Goal: Task Accomplishment & Management: Complete application form

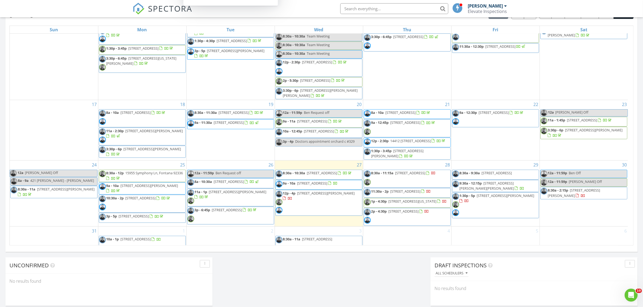
scroll to position [190, 0]
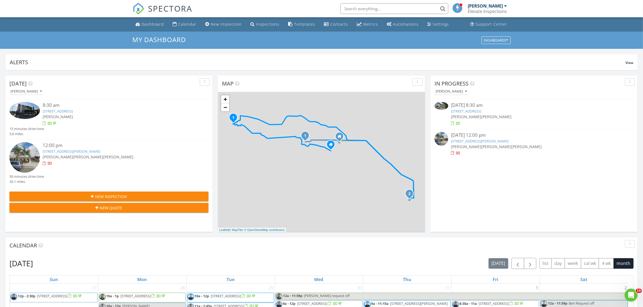
scroll to position [501, 653]
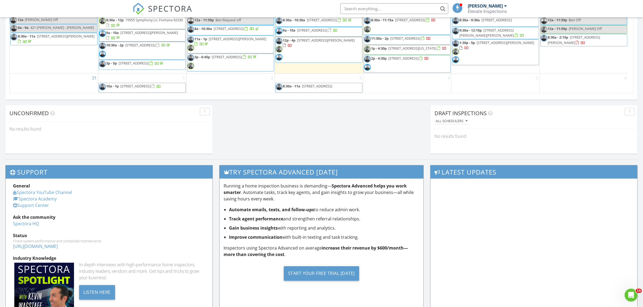
scroll to position [405, 0]
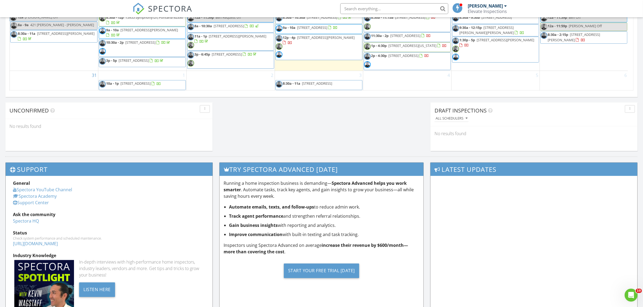
click at [527, 121] on div "All schedulers" at bounding box center [535, 118] width 203 height 7
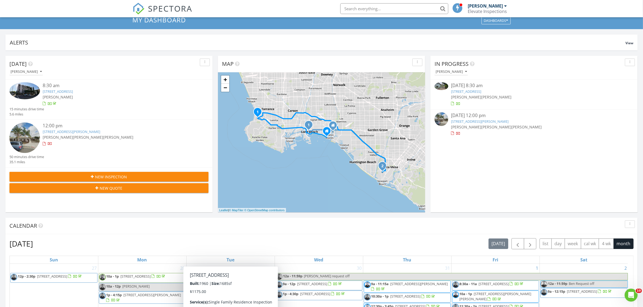
scroll to position [0, 0]
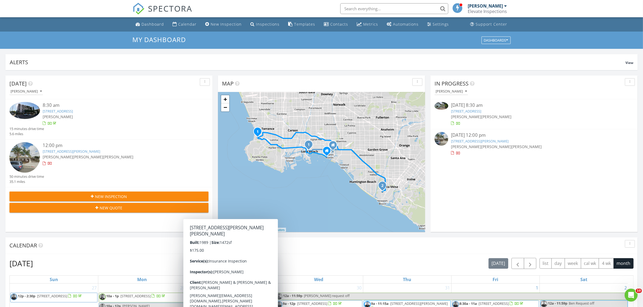
click at [96, 195] on span "New Inspection" at bounding box center [111, 197] width 32 height 6
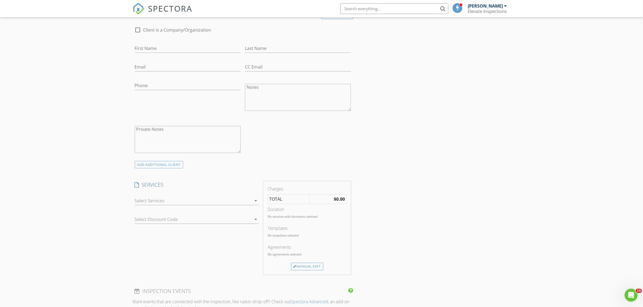
scroll to position [34, 0]
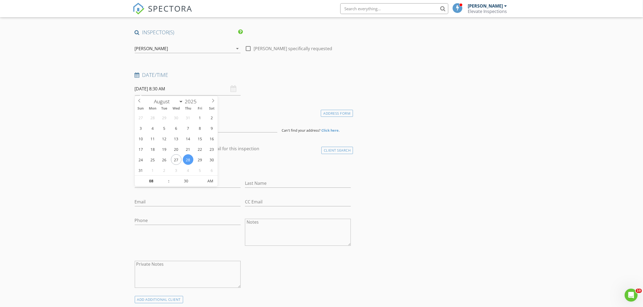
click at [144, 90] on input "08/28/2025 8:30 AM" at bounding box center [188, 88] width 106 height 13
click at [181, 99] on select "January February March April May June July August September October November De…" at bounding box center [167, 101] width 32 height 8
select select "8"
click at [151, 97] on select "January February March April May June July August September October November De…" at bounding box center [167, 101] width 32 height 8
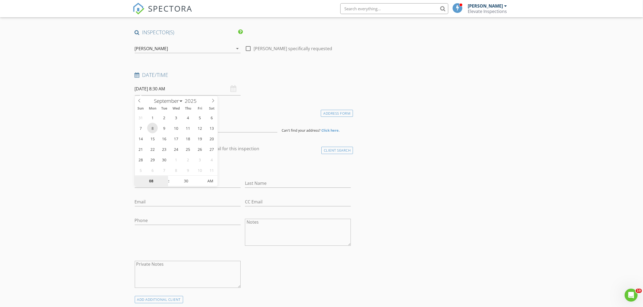
type input "09/08/2025 8:30 AM"
type input "09"
type input "09/08/2025 9:30 AM"
click at [166, 179] on span at bounding box center [166, 178] width 4 height 5
type input "10"
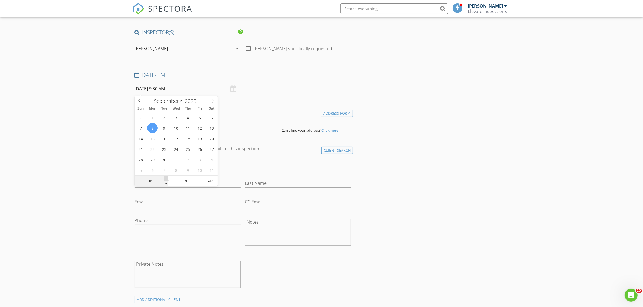
type input "09/08/2025 10:30 AM"
click at [166, 179] on span at bounding box center [166, 178] width 4 height 5
type input "11"
type input "09/08/2025 11:30 AM"
click at [166, 179] on span at bounding box center [166, 178] width 4 height 5
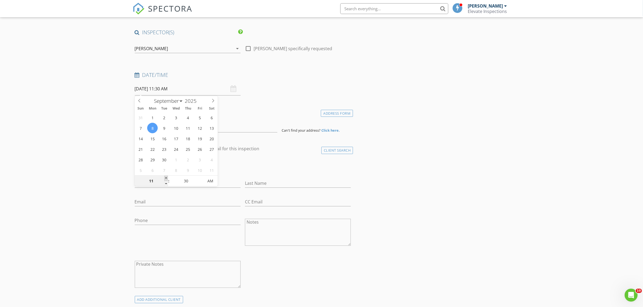
type input "12"
type input "09/08/2025 12:30 PM"
click at [166, 179] on span at bounding box center [166, 178] width 4 height 5
type input "01"
type input "09/08/2025 1:30 PM"
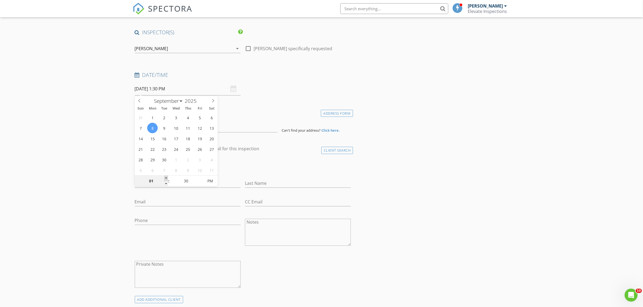
click at [166, 179] on span at bounding box center [166, 178] width 4 height 5
type input "02"
type input "09/08/2025 2:30 PM"
click at [166, 179] on span at bounding box center [166, 178] width 4 height 5
type input "25"
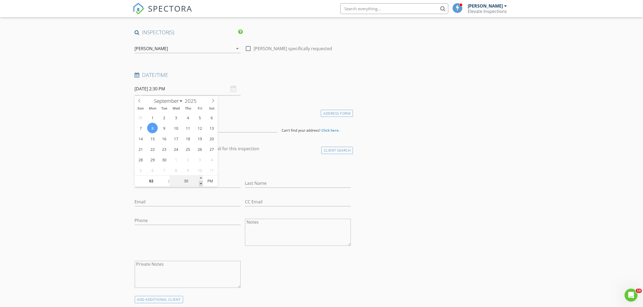
type input "09/08/2025 2:25 PM"
click at [200, 184] on span at bounding box center [201, 183] width 4 height 5
type input "20"
type input "09/08/2025 2:20 PM"
click at [200, 184] on span at bounding box center [201, 183] width 4 height 5
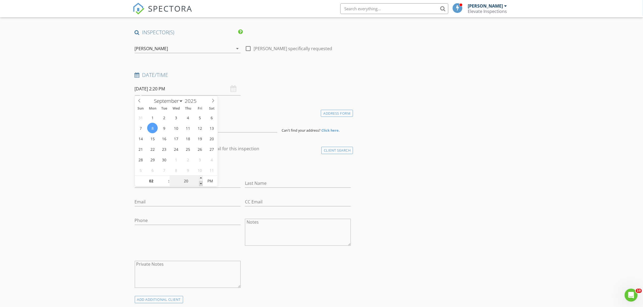
type input "15"
type input "09/08/2025 2:15 PM"
click at [200, 184] on span at bounding box center [201, 183] width 4 height 5
type input "10"
type input "09/08/2025 2:10 PM"
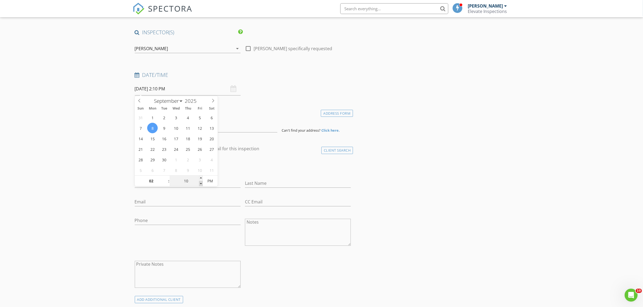
click at [200, 184] on span at bounding box center [201, 183] width 4 height 5
type input "05"
type input "09/08/2025 2:05 PM"
click at [200, 184] on span at bounding box center [201, 183] width 4 height 5
type input "00"
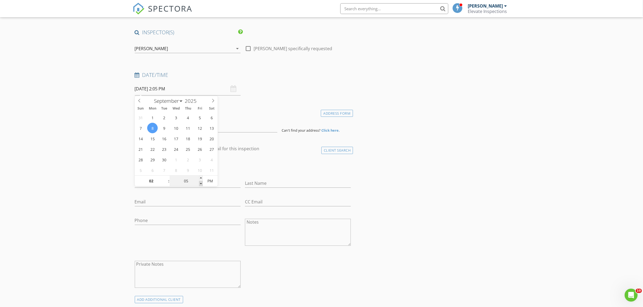
type input "[DATE] 2:00 PM"
click at [200, 184] on span at bounding box center [201, 183] width 4 height 5
click at [144, 130] on input at bounding box center [206, 125] width 142 height 13
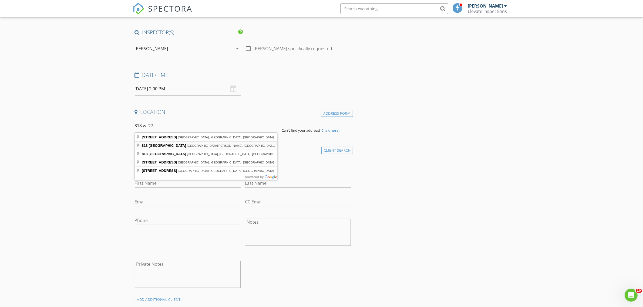
type input "818 West 27th Street, San Pedro, CA, USA"
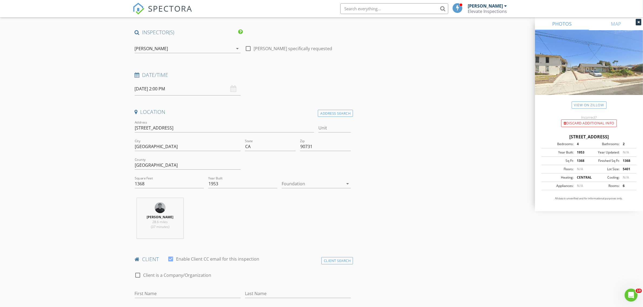
drag, startPoint x: 547, startPoint y: 138, endPoint x: 629, endPoint y: 139, distance: 82.6
click at [629, 139] on div "818 W 27th St, Los Angeles CA 90731" at bounding box center [588, 137] width 95 height 6
copy div "818 W 27th St, Los Angeles CA 90731"
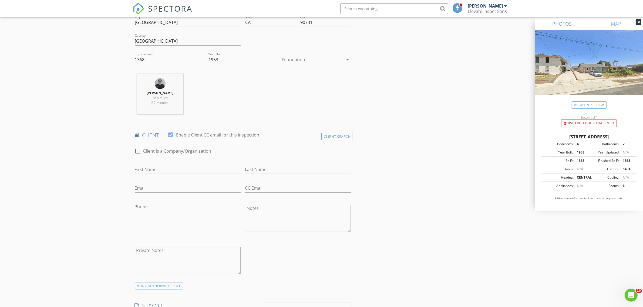
scroll to position [169, 0]
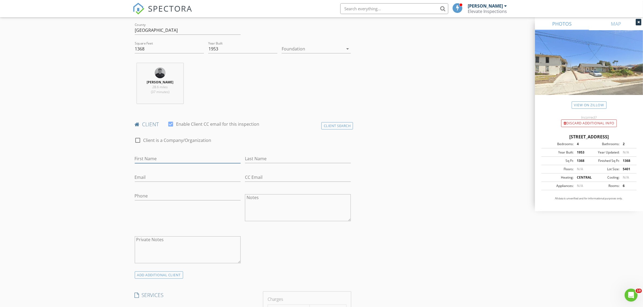
click at [147, 162] on input "First Name" at bounding box center [188, 158] width 106 height 9
type input "[PERSON_NAME]"
type input "Estefania"
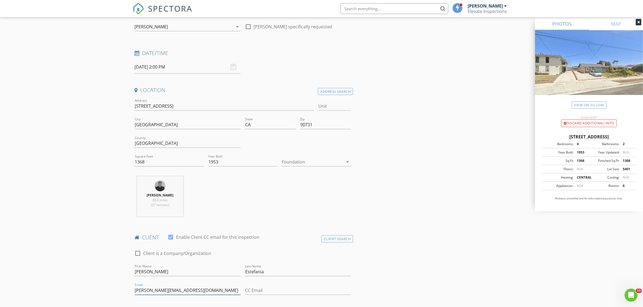
scroll to position [0, 0]
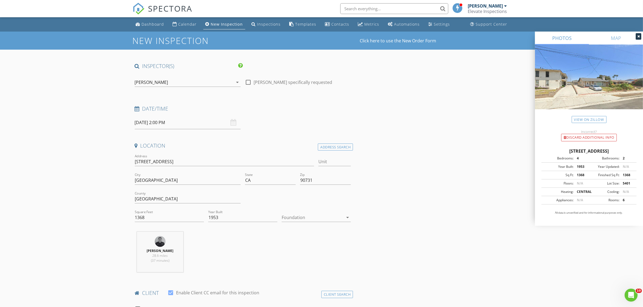
type input "Luis_estefania@yahoo.com"
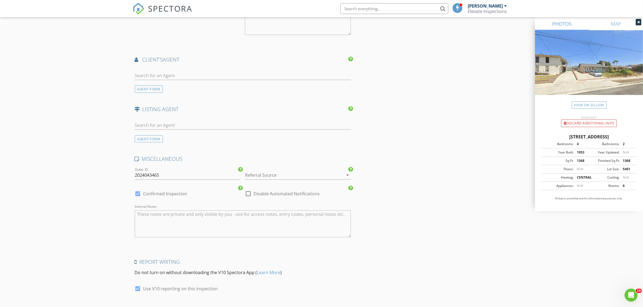
scroll to position [654, 0]
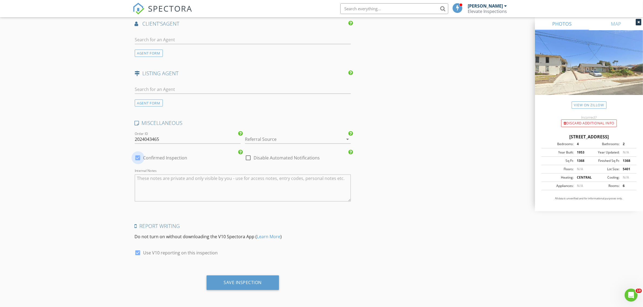
click at [135, 158] on div at bounding box center [137, 157] width 9 height 9
checkbox input "false"
checkbox input "true"
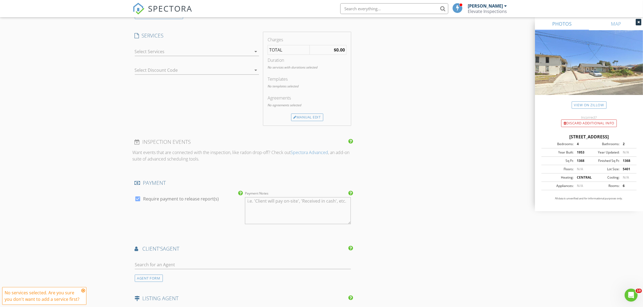
scroll to position [350, 0]
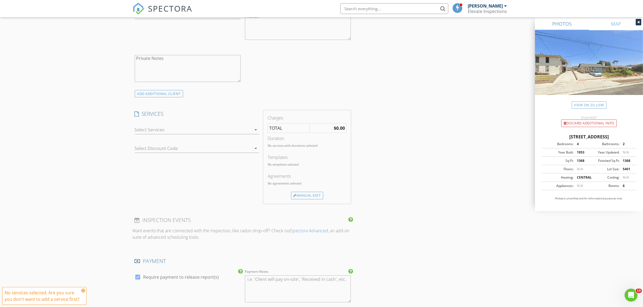
click at [213, 132] on div at bounding box center [193, 129] width 117 height 9
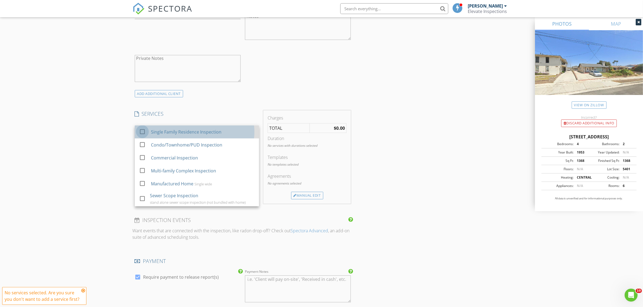
click at [143, 132] on div at bounding box center [142, 131] width 9 height 9
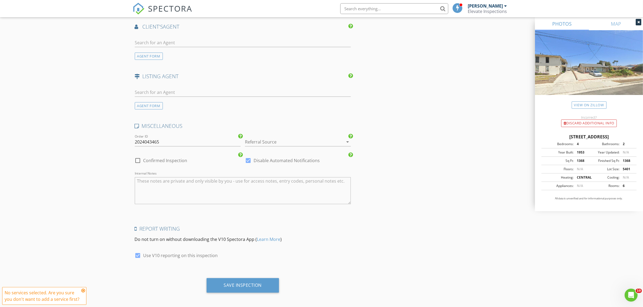
scroll to position [662, 0]
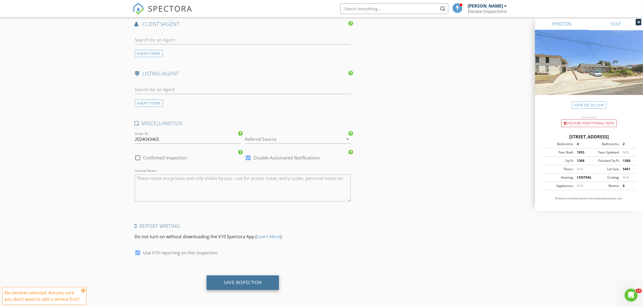
click at [228, 280] on div "Save Inspection" at bounding box center [243, 282] width 38 height 5
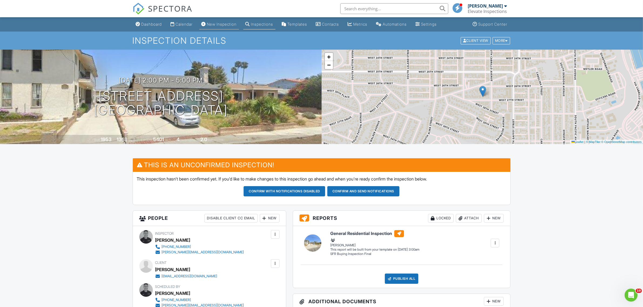
click at [211, 22] on div "New Inspection" at bounding box center [222, 24] width 30 height 5
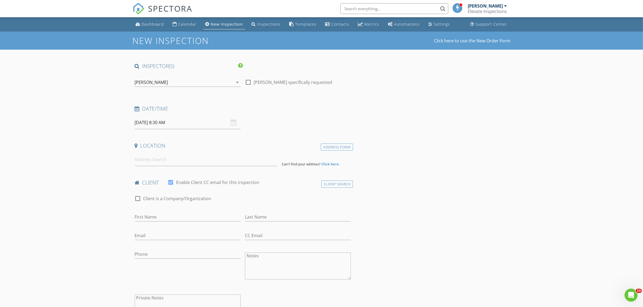
click at [161, 123] on input "[DATE] 8:30 AM" at bounding box center [188, 122] width 106 height 13
click at [181, 134] on select "January February March April May June July August September October November De…" at bounding box center [167, 135] width 32 height 8
select select "8"
click at [151, 131] on select "January February March April May June July August September October November De…" at bounding box center [167, 135] width 32 height 8
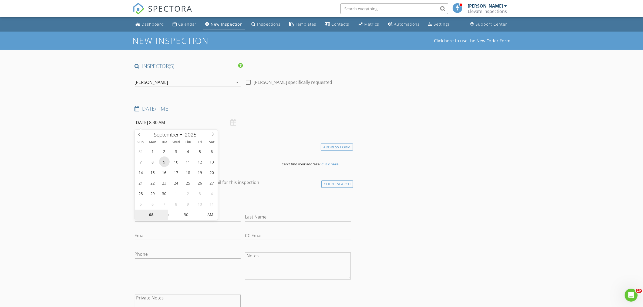
type input "09/09/2025 8:30 AM"
click at [147, 163] on input at bounding box center [206, 159] width 142 height 13
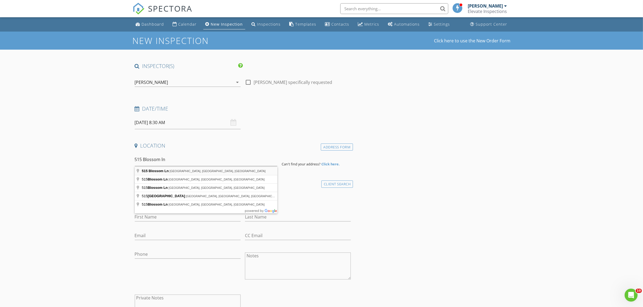
type input "515 Blossom Ln, Redondo Beach, CA, USA"
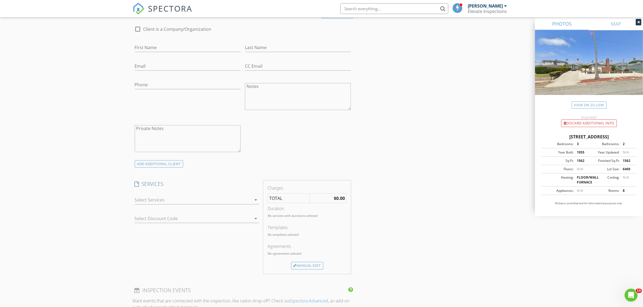
scroll to position [337, 0]
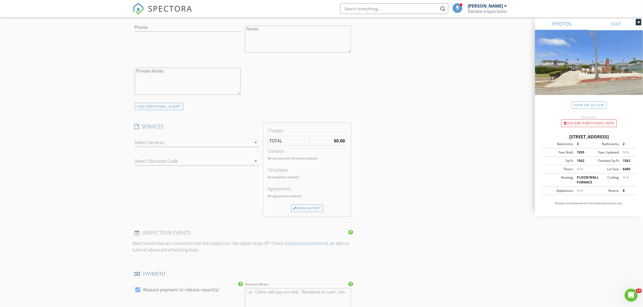
click at [150, 144] on div at bounding box center [193, 142] width 117 height 9
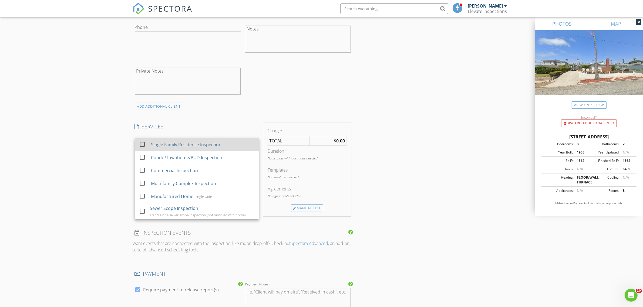
click at [150, 146] on div "check_box_outline_blank Single Family Residence Inspection" at bounding box center [197, 145] width 116 height 12
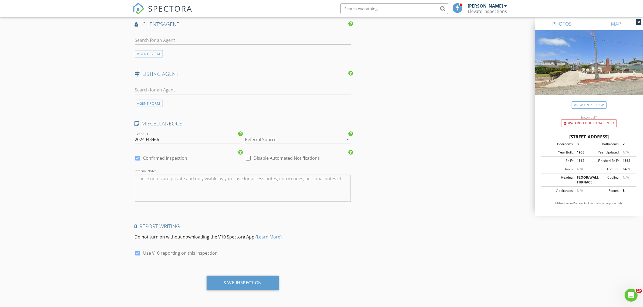
scroll to position [662, 0]
click at [139, 157] on div at bounding box center [137, 157] width 9 height 9
checkbox input "false"
checkbox input "true"
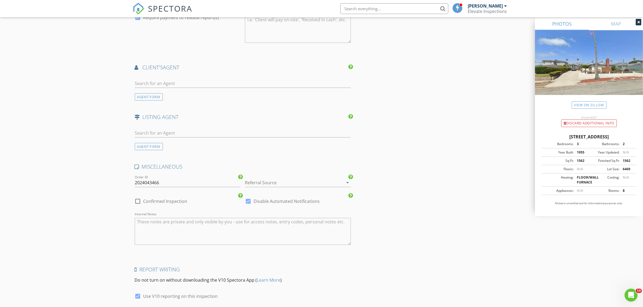
scroll to position [561, 0]
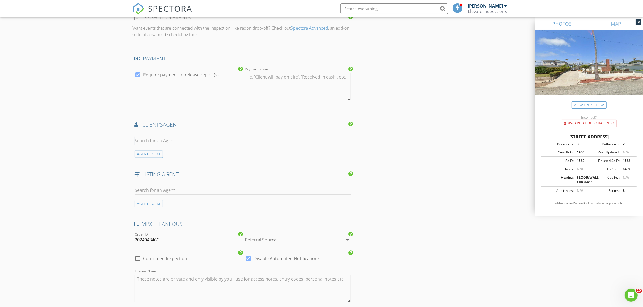
click at [145, 144] on input "text" at bounding box center [243, 140] width 216 height 9
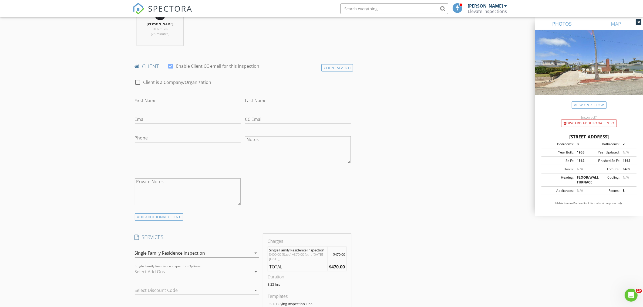
scroll to position [223, 0]
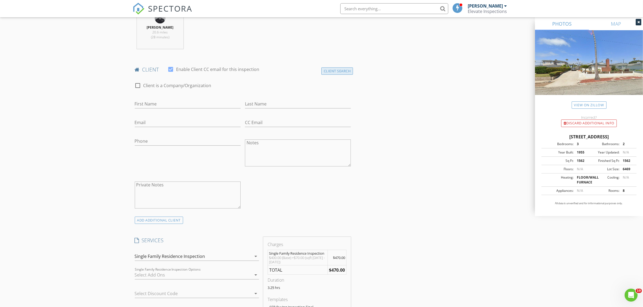
click at [328, 74] on div "Client Search" at bounding box center [337, 70] width 32 height 7
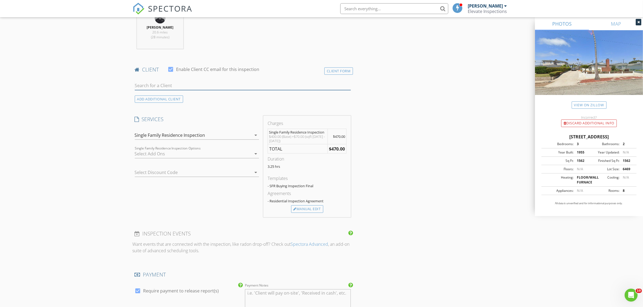
click at [150, 84] on input "text" at bounding box center [243, 85] width 216 height 9
type input "Luis e"
click at [161, 100] on div "[EMAIL_ADDRESS][DOMAIN_NAME]" at bounding box center [177, 101] width 55 height 4
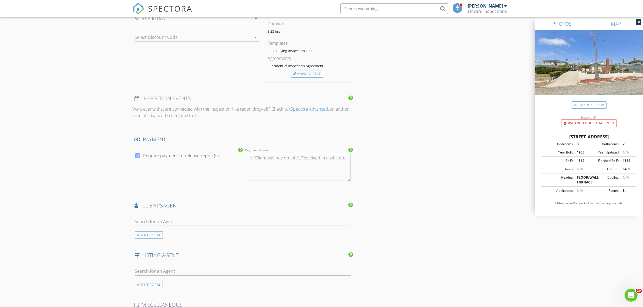
scroll to position [493, 0]
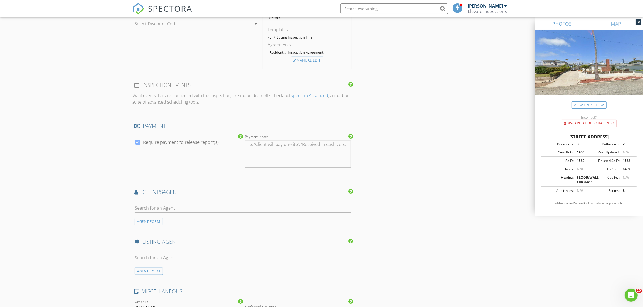
drag, startPoint x: 545, startPoint y: 136, endPoint x: 596, endPoint y: 144, distance: 51.6
click at [596, 140] on div "515 Blossom Ln, Redondo Beach CA 90278" at bounding box center [588, 137] width 95 height 6
copy div "515 Blossom Ln, Redondo Beach CA 90278"
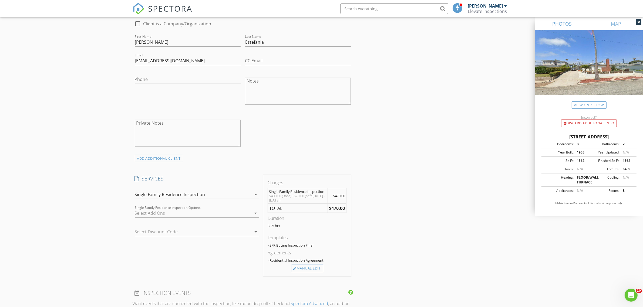
scroll to position [325, 0]
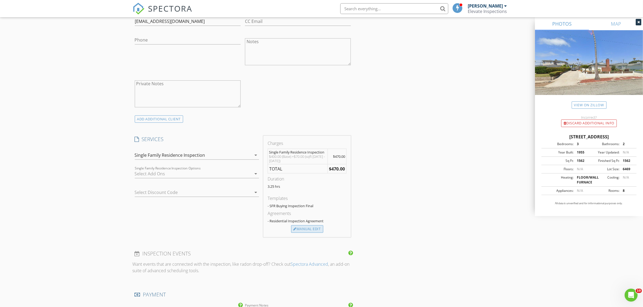
click at [291, 230] on div "Manual Edit" at bounding box center [307, 229] width 32 height 8
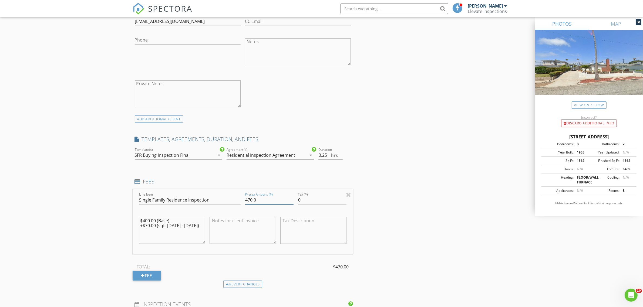
drag, startPoint x: 245, startPoint y: 202, endPoint x: 252, endPoint y: 203, distance: 6.8
click at [252, 203] on input "470.0" at bounding box center [269, 200] width 49 height 9
click at [249, 202] on input "470.0" at bounding box center [269, 200] width 49 height 9
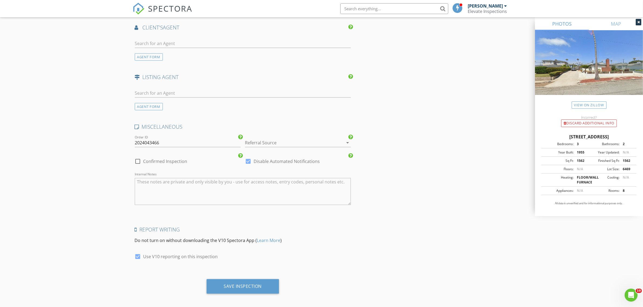
scroll to position [713, 0]
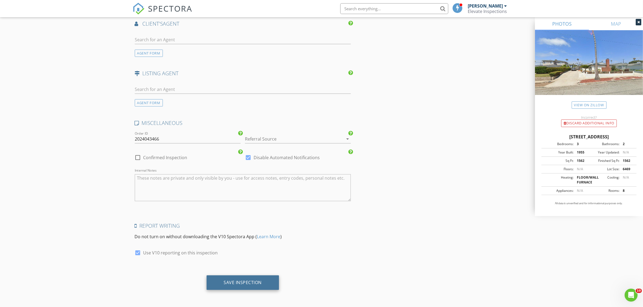
type input "450.0"
click at [240, 286] on div "Save Inspection" at bounding box center [242, 283] width 73 height 15
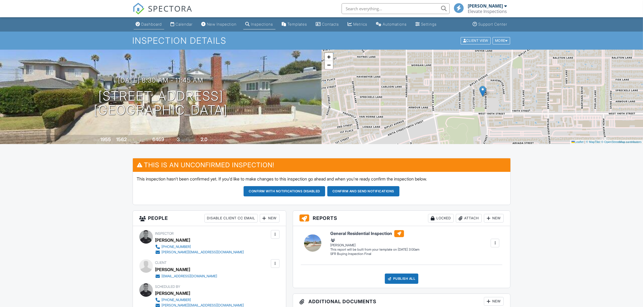
drag, startPoint x: 146, startPoint y: 23, endPoint x: 156, endPoint y: 22, distance: 9.6
click at [146, 23] on div "Dashboard" at bounding box center [151, 24] width 21 height 5
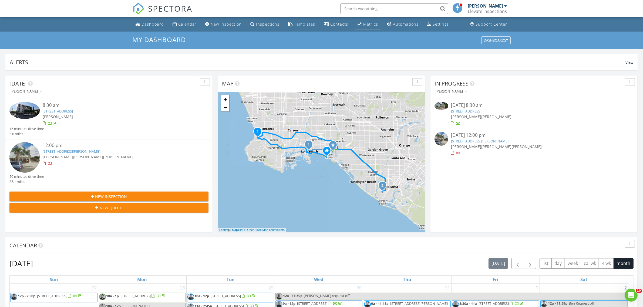
click at [368, 22] on div "Metrics" at bounding box center [370, 24] width 15 height 5
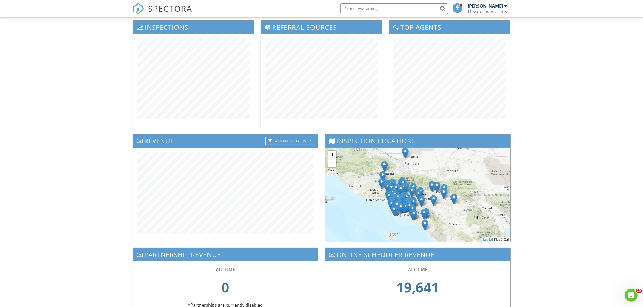
scroll to position [101, 0]
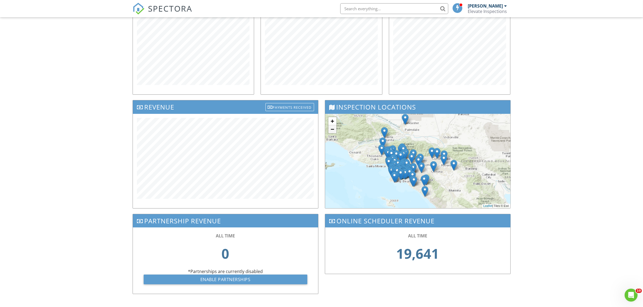
click at [331, 130] on link "−" at bounding box center [332, 129] width 8 height 8
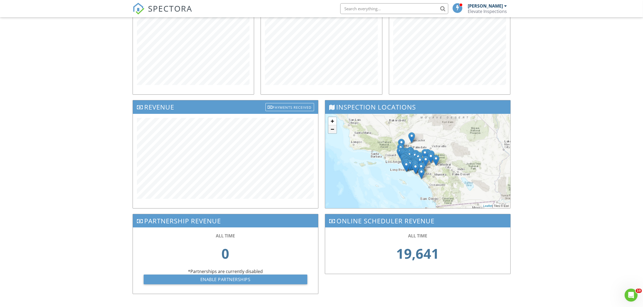
click at [331, 130] on link "−" at bounding box center [332, 129] width 8 height 8
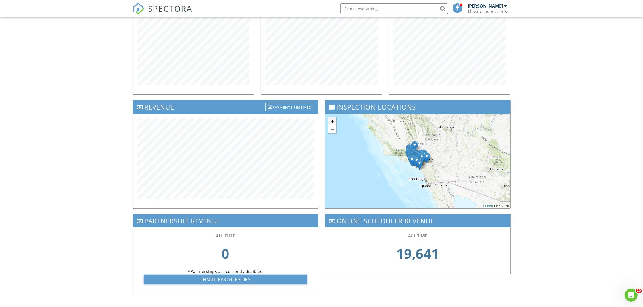
click at [331, 123] on link "+" at bounding box center [332, 121] width 8 height 8
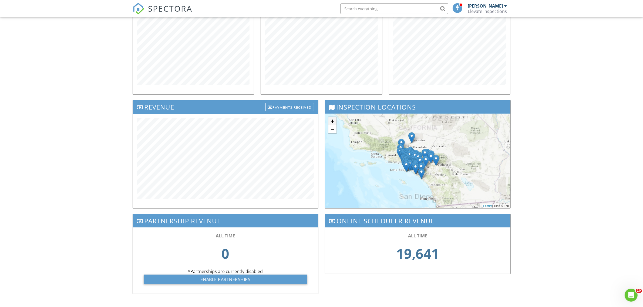
click at [331, 123] on link "+" at bounding box center [332, 121] width 8 height 8
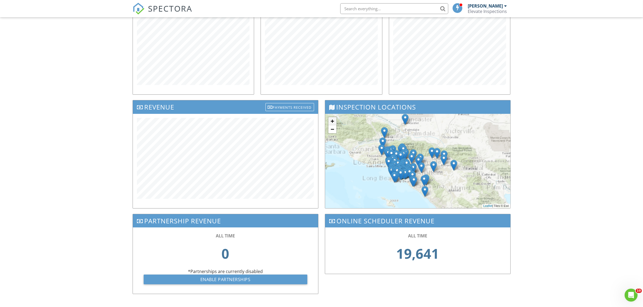
click at [331, 123] on link "+" at bounding box center [332, 121] width 8 height 8
click at [331, 120] on link "+" at bounding box center [332, 121] width 8 height 8
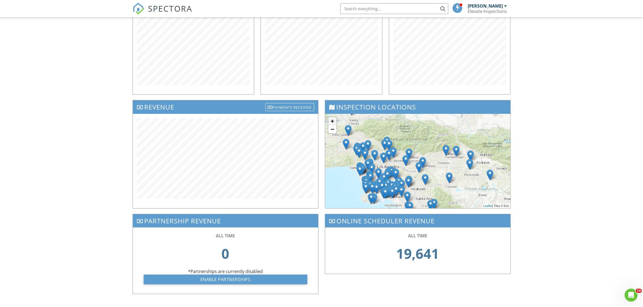
click at [331, 120] on link "+" at bounding box center [332, 121] width 8 height 8
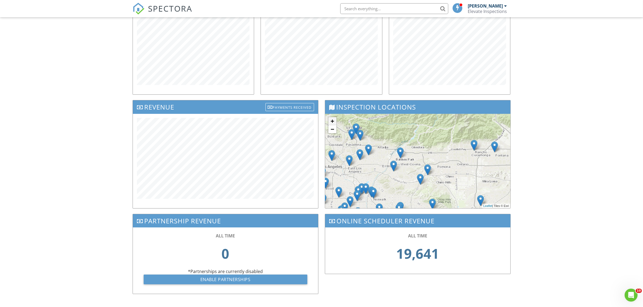
click at [331, 120] on link "+" at bounding box center [332, 121] width 8 height 8
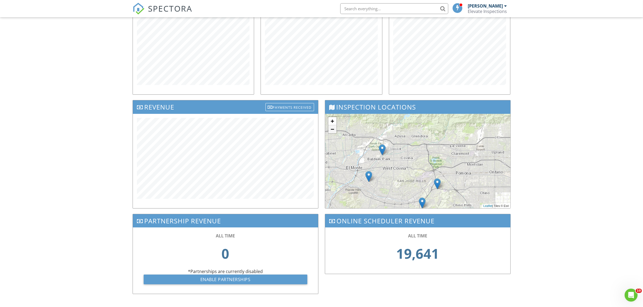
click at [335, 128] on link "−" at bounding box center [332, 129] width 8 height 8
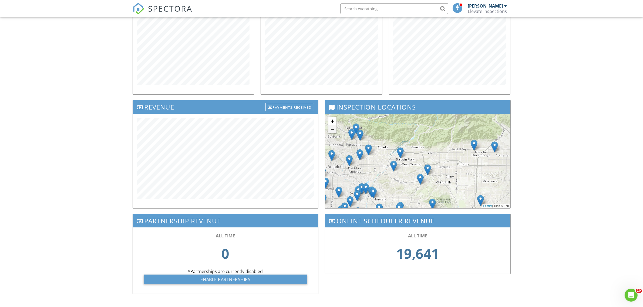
click at [335, 128] on link "−" at bounding box center [332, 129] width 8 height 8
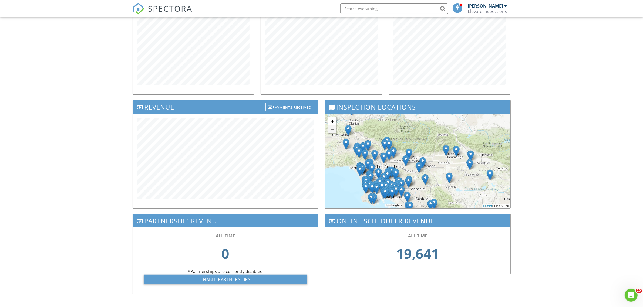
click at [335, 128] on link "−" at bounding box center [332, 129] width 8 height 8
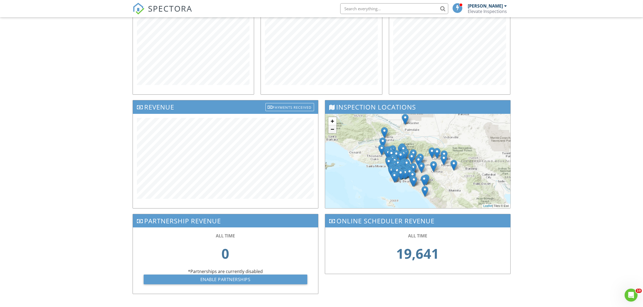
click at [335, 128] on link "−" at bounding box center [332, 129] width 8 height 8
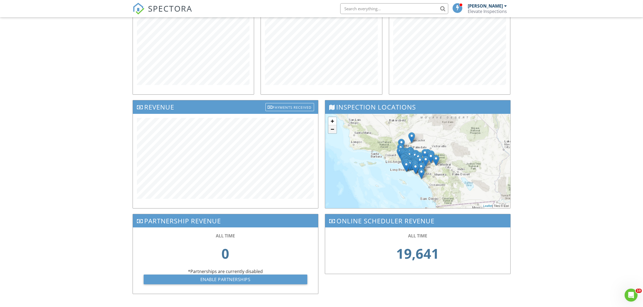
click at [335, 128] on link "−" at bounding box center [332, 129] width 8 height 8
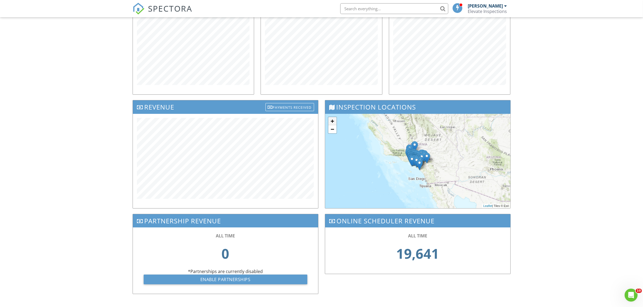
click at [332, 121] on link "+" at bounding box center [332, 121] width 8 height 8
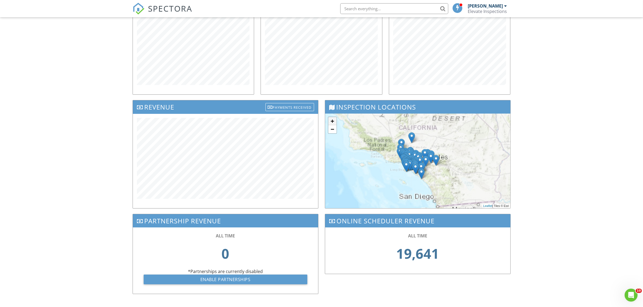
click at [332, 121] on link "+" at bounding box center [332, 121] width 8 height 8
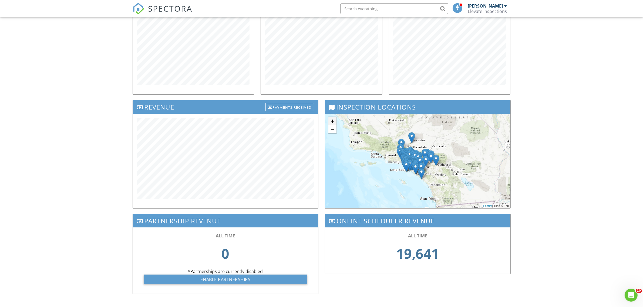
click at [332, 121] on link "+" at bounding box center [332, 121] width 8 height 8
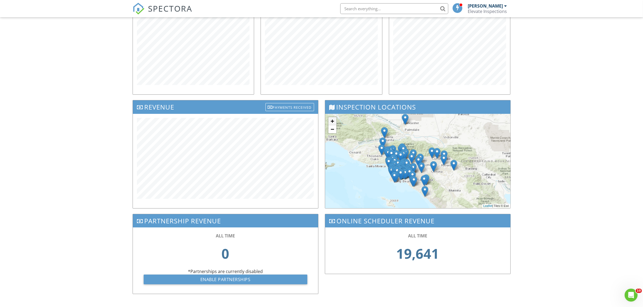
click at [332, 121] on link "+" at bounding box center [332, 121] width 8 height 8
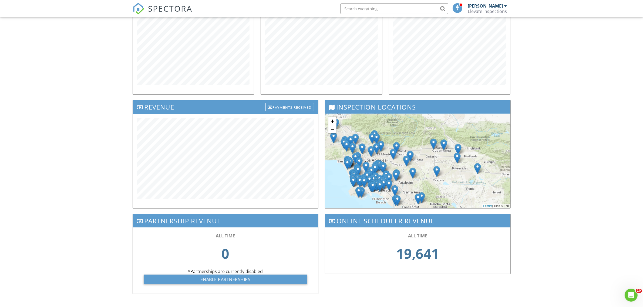
drag, startPoint x: 442, startPoint y: 165, endPoint x: 386, endPoint y: 151, distance: 57.3
click at [388, 151] on div "+ − Leaflet | Tiles © Esri" at bounding box center [417, 161] width 185 height 94
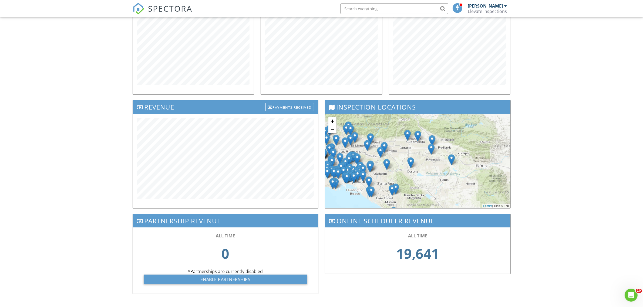
drag, startPoint x: 425, startPoint y: 158, endPoint x: 457, endPoint y: 165, distance: 33.0
click at [457, 165] on div "+ − Leaflet | Tiles © Esri" at bounding box center [417, 161] width 185 height 94
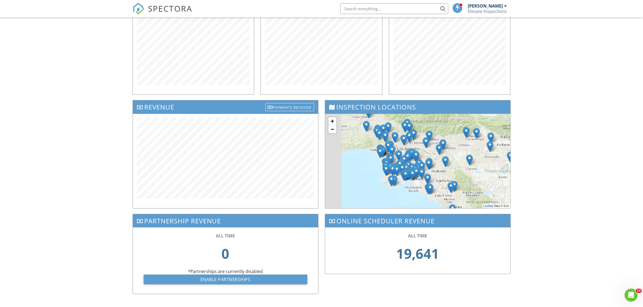
drag, startPoint x: 409, startPoint y: 164, endPoint x: 471, endPoint y: 162, distance: 62.1
click at [473, 161] on img at bounding box center [469, 159] width 7 height 11
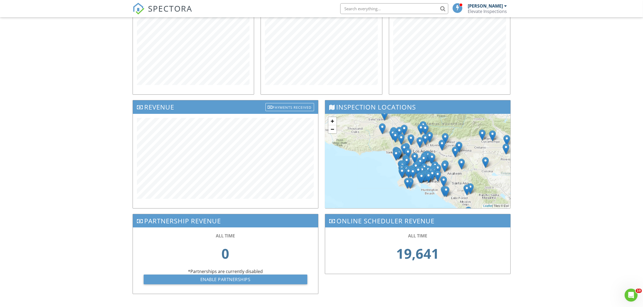
drag, startPoint x: 389, startPoint y: 167, endPoint x: 419, endPoint y: 174, distance: 30.2
click at [405, 174] on img at bounding box center [401, 172] width 7 height 11
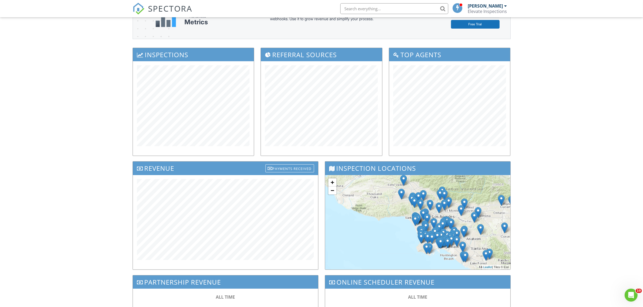
scroll to position [0, 0]
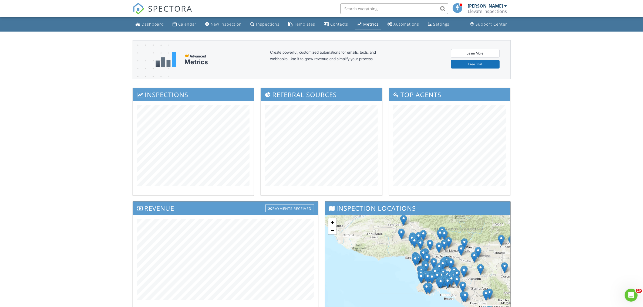
click at [148, 22] on div "Dashboard" at bounding box center [153, 24] width 22 height 5
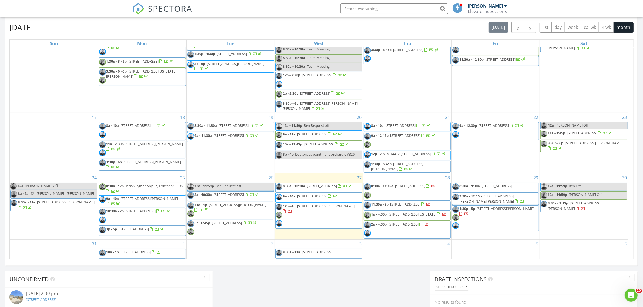
scroll to position [304, 0]
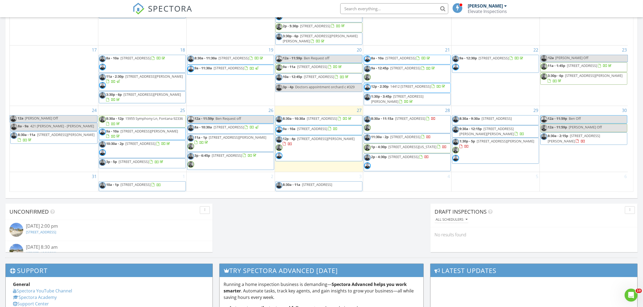
click at [155, 141] on span "10:30a - 2p 246 Vía Los Miradores, Redondo Beach 90277" at bounding box center [135, 149] width 72 height 16
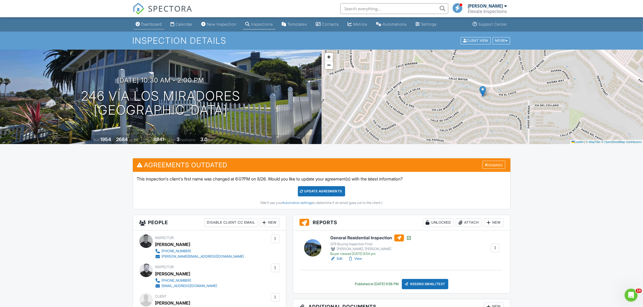
click at [146, 26] on div "Dashboard" at bounding box center [151, 24] width 21 height 5
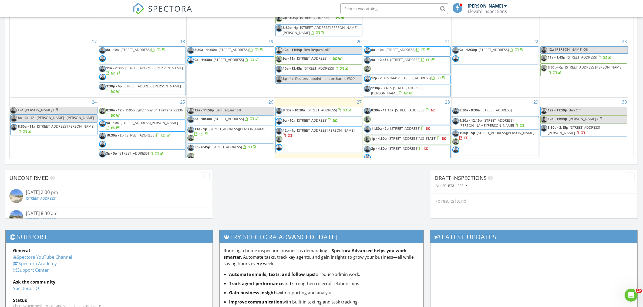
scroll to position [190, 0]
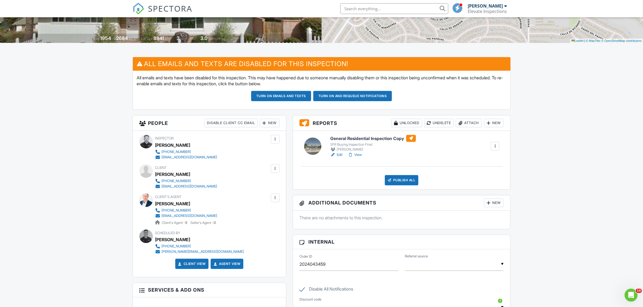
click at [338, 154] on link "Edit" at bounding box center [336, 154] width 12 height 5
